Goal: Task Accomplishment & Management: Manage account settings

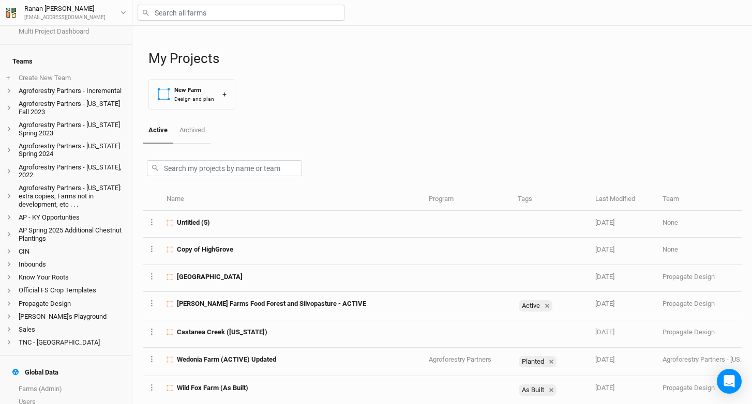
scroll to position [55, 0]
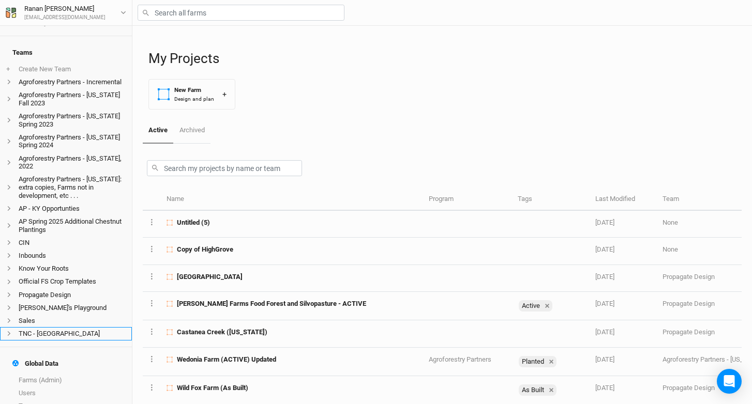
click at [49, 340] on li "TNC - NY" at bounding box center [66, 333] width 132 height 13
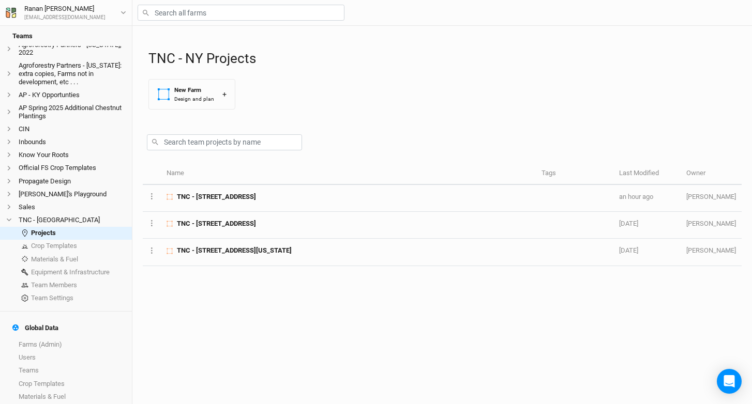
scroll to position [209, 0]
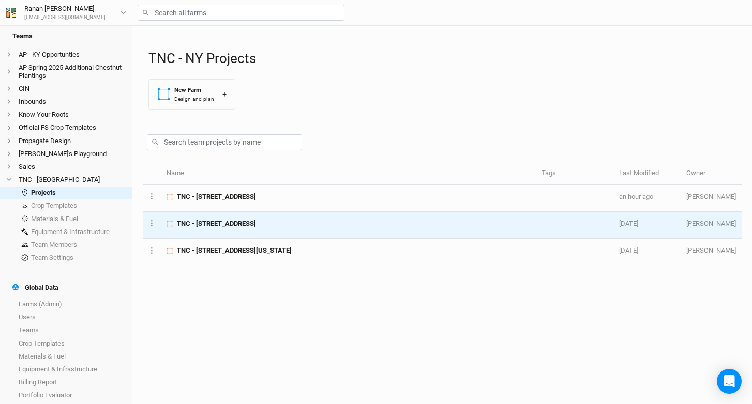
click at [252, 228] on span "TNC - 2456 Crane Lane Watertown, NY" at bounding box center [216, 223] width 79 height 9
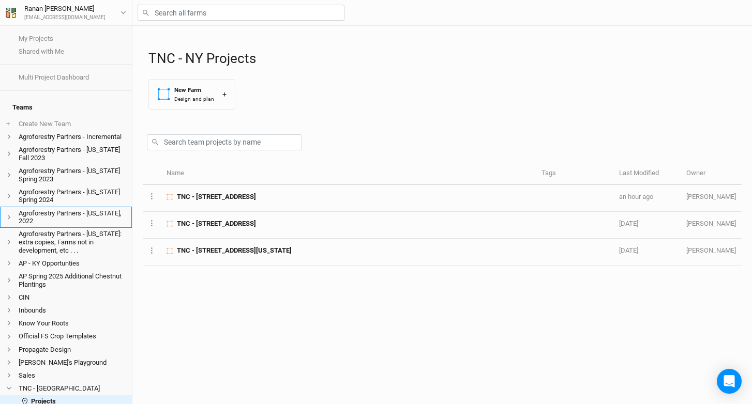
scroll to position [7, 0]
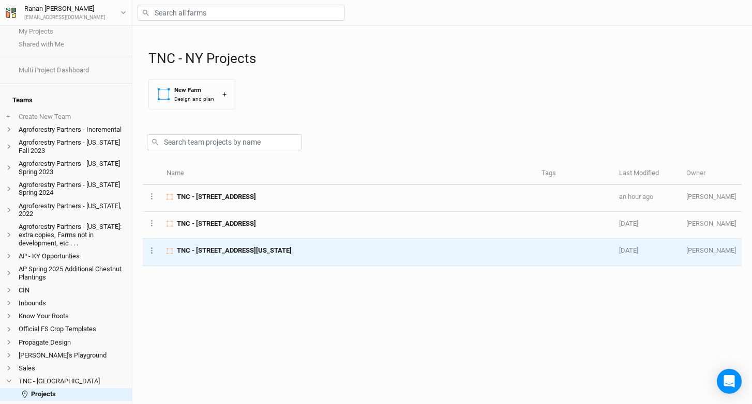
click at [268, 251] on span "TNC - 18288 South Shore Road, Dexter, New York 13634" at bounding box center [234, 250] width 115 height 9
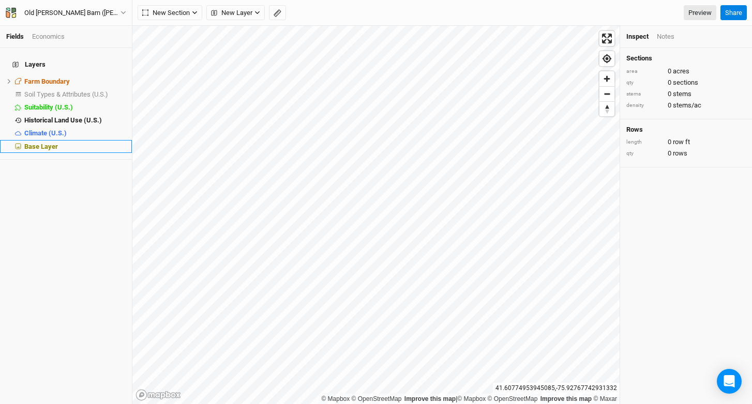
click at [53, 143] on span "Base Layer" at bounding box center [41, 147] width 34 height 8
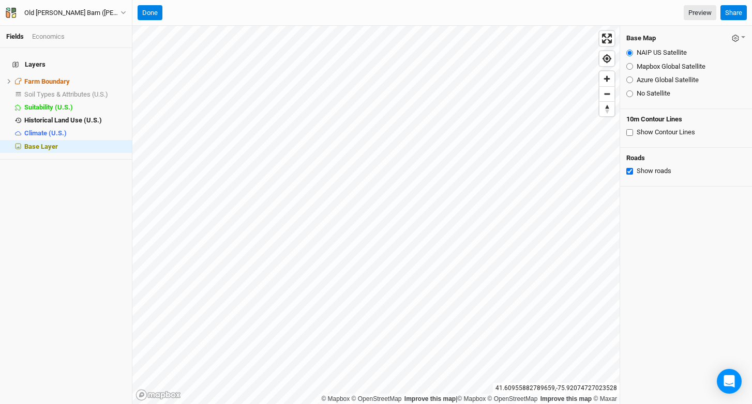
click at [660, 66] on label "Mapbox Global Satellite" at bounding box center [670, 66] width 69 height 9
click at [633, 66] on input "Mapbox Global Satellite" at bounding box center [629, 66] width 7 height 7
radio input "true"
click at [660, 79] on label "Azure Global Satellite" at bounding box center [667, 79] width 62 height 9
click at [633, 79] on input "Azure Global Satellite" at bounding box center [629, 79] width 7 height 7
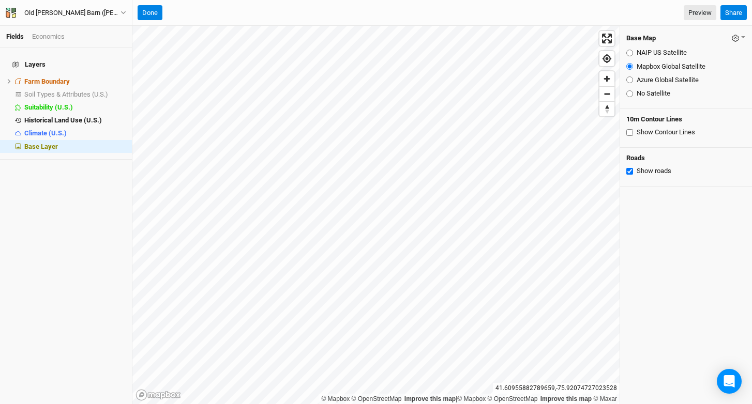
radio input "true"
click at [657, 65] on label "Mapbox Global Satellite" at bounding box center [670, 66] width 69 height 9
click at [633, 65] on input "Mapbox Global Satellite" at bounding box center [629, 66] width 7 height 7
radio input "true"
click at [657, 50] on label "NAIP US Satellite" at bounding box center [661, 52] width 50 height 9
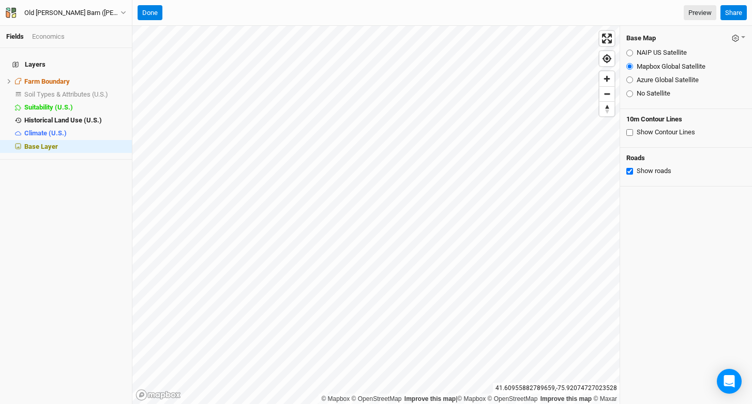
click at [633, 50] on input "NAIP US Satellite" at bounding box center [629, 53] width 7 height 7
radio input "true"
click at [654, 69] on label "Mapbox Global Satellite" at bounding box center [670, 66] width 69 height 9
click at [633, 69] on input "Mapbox Global Satellite" at bounding box center [629, 66] width 7 height 7
radio input "true"
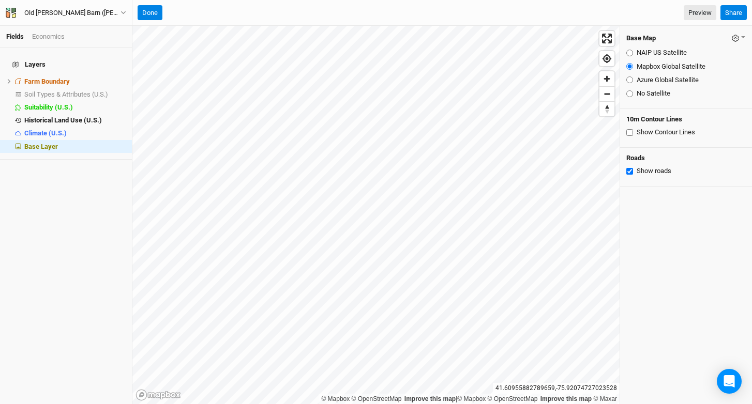
click at [651, 78] on label "Azure Global Satellite" at bounding box center [667, 79] width 62 height 9
click at [633, 78] on input "Azure Global Satellite" at bounding box center [629, 79] width 7 height 7
radio input "true"
click at [657, 66] on label "Mapbox Global Satellite" at bounding box center [670, 66] width 69 height 9
click at [633, 66] on input "Mapbox Global Satellite" at bounding box center [629, 66] width 7 height 7
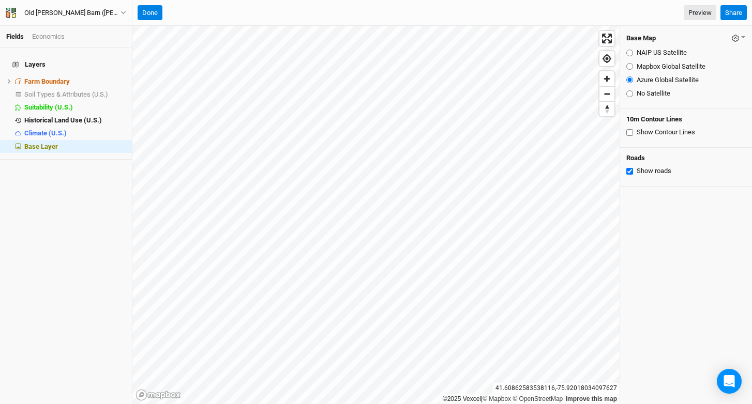
radio input "true"
click at [657, 52] on label "NAIP US Satellite" at bounding box center [661, 52] width 50 height 9
click at [633, 52] on input "NAIP US Satellite" at bounding box center [629, 53] width 7 height 7
radio input "true"
drag, startPoint x: 659, startPoint y: 64, endPoint x: 649, endPoint y: 82, distance: 20.3
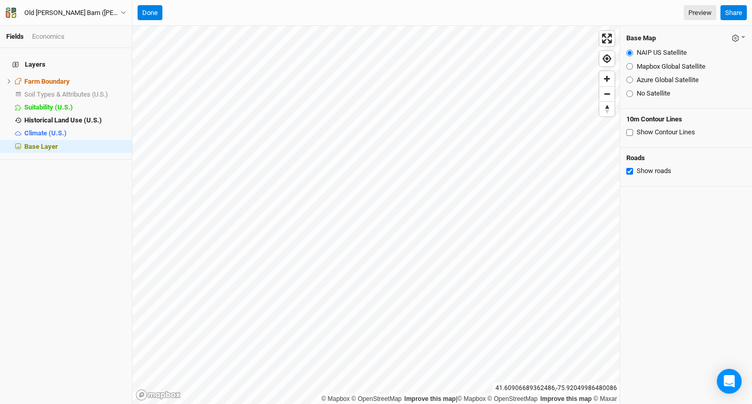
click at [659, 64] on label "Mapbox Global Satellite" at bounding box center [670, 66] width 69 height 9
click at [633, 64] on input "Mapbox Global Satellite" at bounding box center [629, 66] width 7 height 7
radio input "true"
click at [649, 83] on label "Azure Global Satellite" at bounding box center [667, 79] width 62 height 9
click at [633, 83] on input "Azure Global Satellite" at bounding box center [629, 79] width 7 height 7
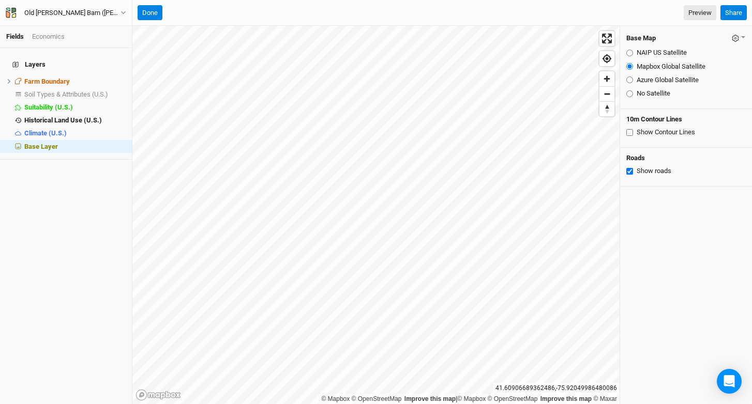
radio input "true"
click at [131, 7] on div "Old [PERSON_NAME] Barn ([PERSON_NAME]) Back Project Settings User settings Impe…" at bounding box center [66, 13] width 132 height 26
click at [109, 7] on button "Old [PERSON_NAME] Barn ([PERSON_NAME])" at bounding box center [65, 12] width 121 height 11
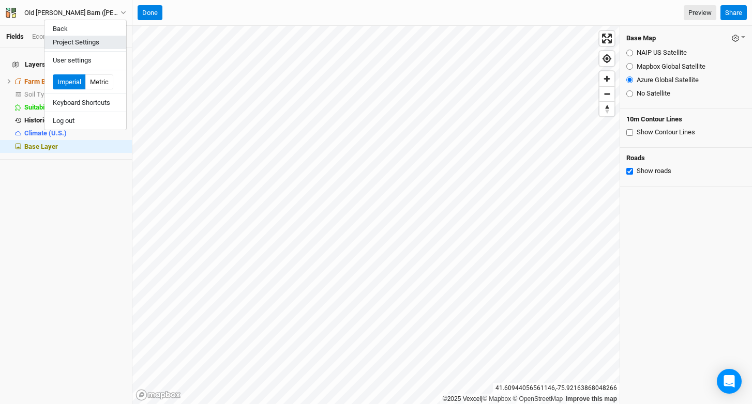
click at [101, 42] on button "Project Settings" at bounding box center [85, 42] width 82 height 13
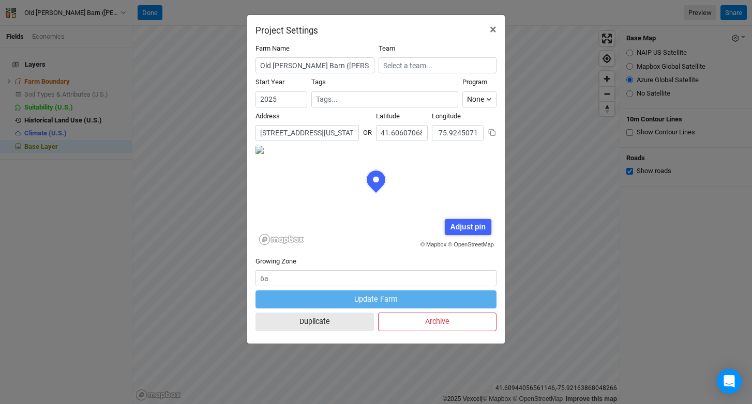
scroll to position [52, 120]
click at [310, 135] on input "[STREET_ADDRESS][US_STATE]" at bounding box center [306, 133] width 103 height 16
click at [494, 21] on button "×" at bounding box center [492, 29] width 23 height 29
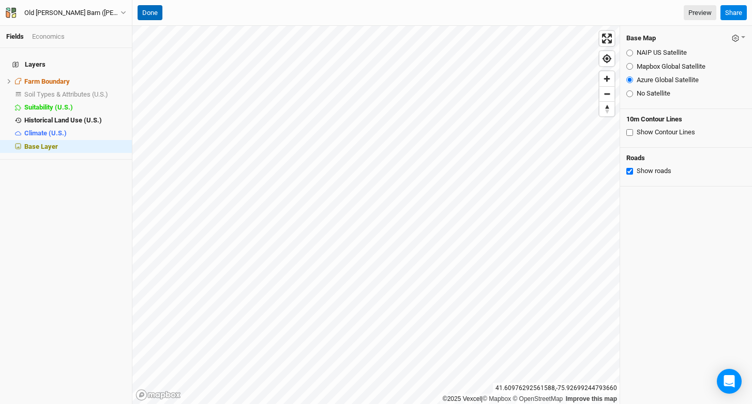
click at [152, 19] on button "Done" at bounding box center [149, 13] width 25 height 16
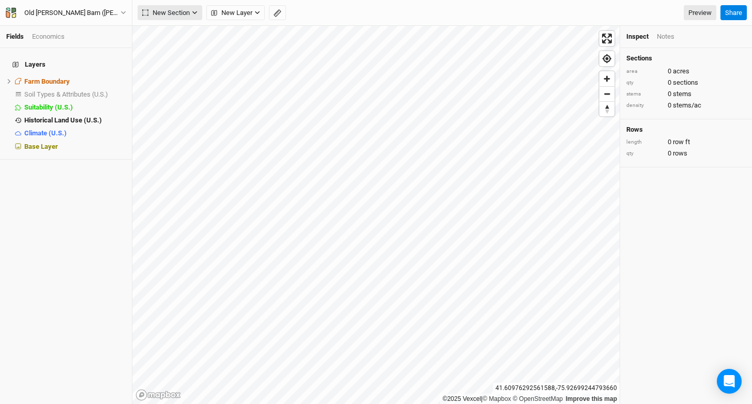
click at [176, 12] on span "New Section" at bounding box center [166, 13] width 48 height 10
click at [171, 29] on div "Grid" at bounding box center [168, 34] width 16 height 12
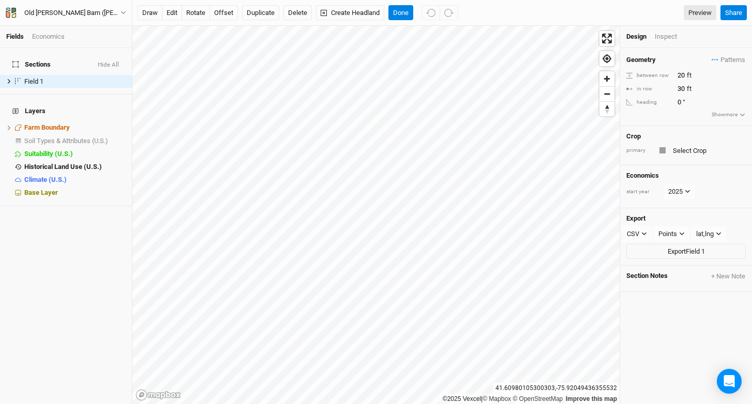
click at [657, 28] on div "Design Inspect" at bounding box center [686, 37] width 132 height 22
click at [660, 44] on div "Design Inspect" at bounding box center [686, 37] width 132 height 22
click at [673, 32] on div "Inspect" at bounding box center [672, 36] width 37 height 9
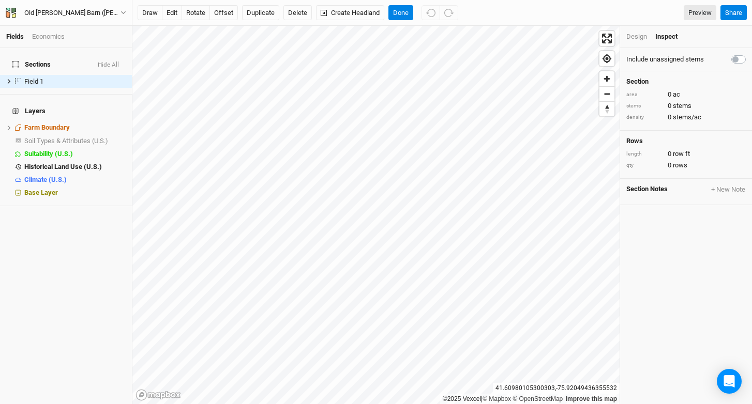
click at [749, 53] on label at bounding box center [749, 53] width 0 height 0
click at [731, 63] on input "checkbox" at bounding box center [735, 58] width 8 height 10
checkbox input "true"
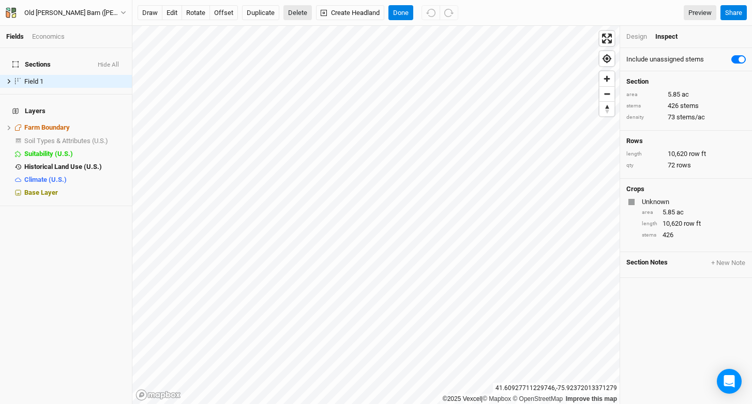
click at [299, 11] on button "Delete" at bounding box center [297, 13] width 28 height 16
click at [314, 10] on button "Confirm" at bounding box center [304, 13] width 32 height 16
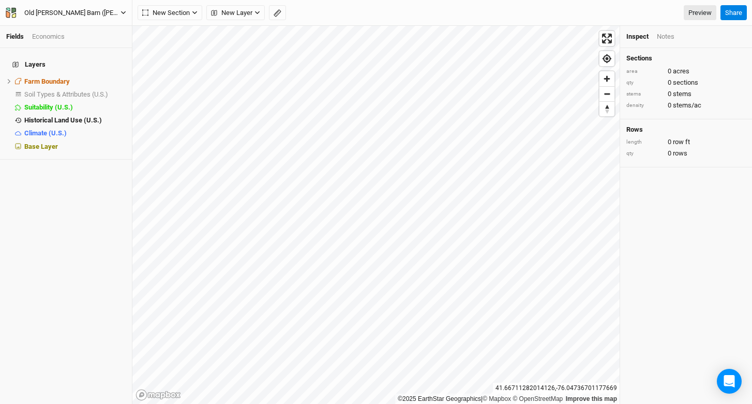
click at [36, 8] on div "Old [PERSON_NAME] Barn ([PERSON_NAME])" at bounding box center [72, 13] width 96 height 10
click at [78, 44] on button "Project Settings" at bounding box center [85, 42] width 82 height 13
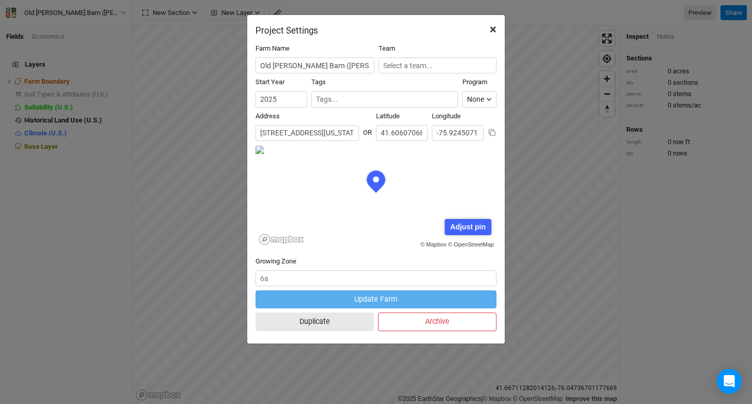
click at [491, 33] on span "×" at bounding box center [492, 29] width 7 height 14
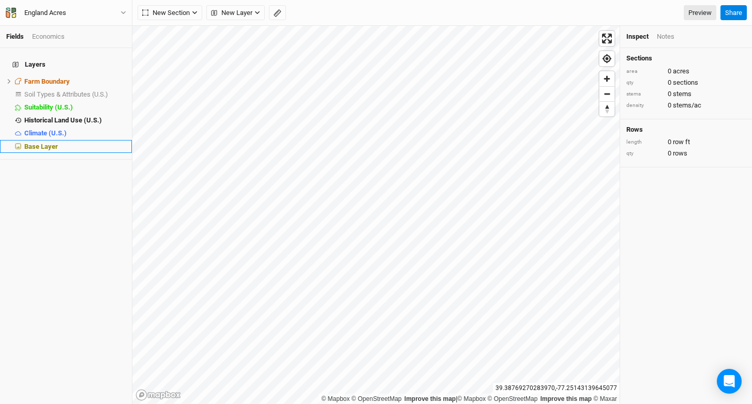
click at [44, 143] on span "Base Layer" at bounding box center [41, 147] width 34 height 8
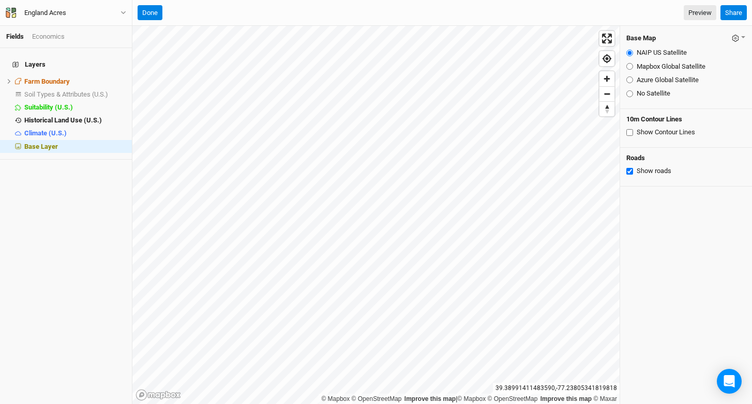
click at [671, 66] on label "Mapbox Global Satellite" at bounding box center [670, 66] width 69 height 9
click at [633, 66] on input "Mapbox Global Satellite" at bounding box center [629, 66] width 7 height 7
radio input "true"
click at [672, 81] on label "Azure Global Satellite" at bounding box center [667, 79] width 62 height 9
click at [633, 81] on input "Azure Global Satellite" at bounding box center [629, 79] width 7 height 7
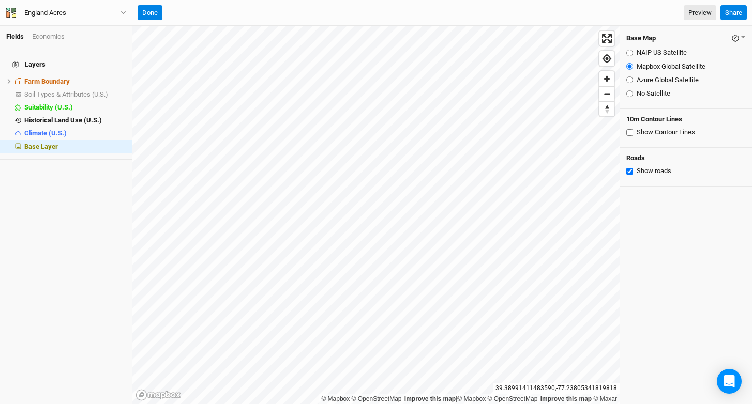
radio input "true"
click at [649, 67] on label "Mapbox Global Satellite" at bounding box center [670, 66] width 69 height 9
click at [633, 67] on input "Mapbox Global Satellite" at bounding box center [629, 66] width 7 height 7
radio input "true"
click at [649, 51] on label "NAIP US Satellite" at bounding box center [661, 52] width 50 height 9
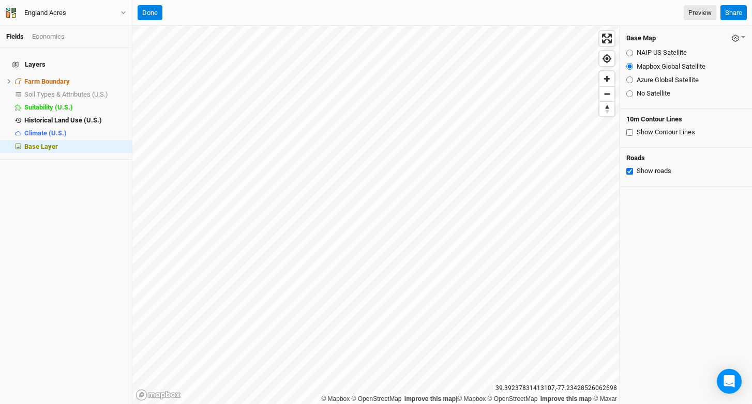
click at [633, 51] on input "NAIP US Satellite" at bounding box center [629, 53] width 7 height 7
radio input "true"
click at [649, 65] on label "Mapbox Global Satellite" at bounding box center [670, 66] width 69 height 9
click at [633, 65] on input "Mapbox Global Satellite" at bounding box center [629, 66] width 7 height 7
radio input "true"
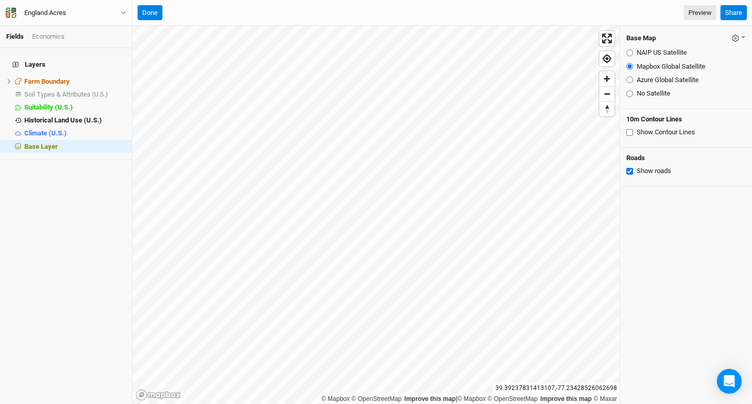
click at [650, 78] on label "Azure Global Satellite" at bounding box center [667, 79] width 62 height 9
click at [633, 78] on input "Azure Global Satellite" at bounding box center [629, 79] width 7 height 7
radio input "true"
click at [662, 45] on fieldset "NAIP US Satellite Mapbox Global Satellite Azure Global Satellite No Satellite" at bounding box center [685, 73] width 119 height 58
click at [656, 49] on label "NAIP US Satellite" at bounding box center [661, 52] width 50 height 9
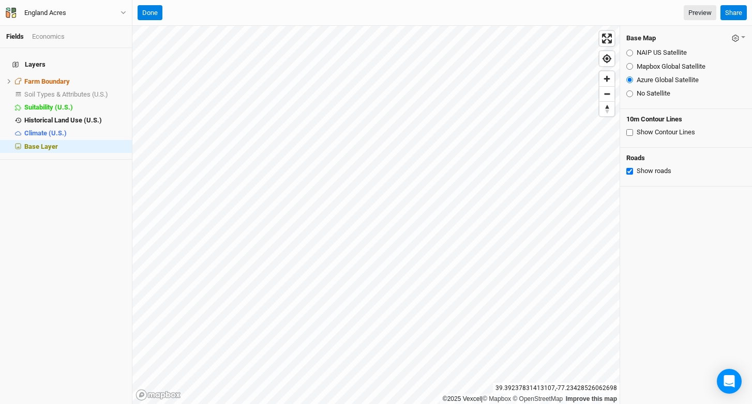
click at [633, 50] on input "NAIP US Satellite" at bounding box center [629, 53] width 7 height 7
radio input "true"
click at [157, 14] on button "Done" at bounding box center [149, 13] width 25 height 16
